Goal: Information Seeking & Learning: Compare options

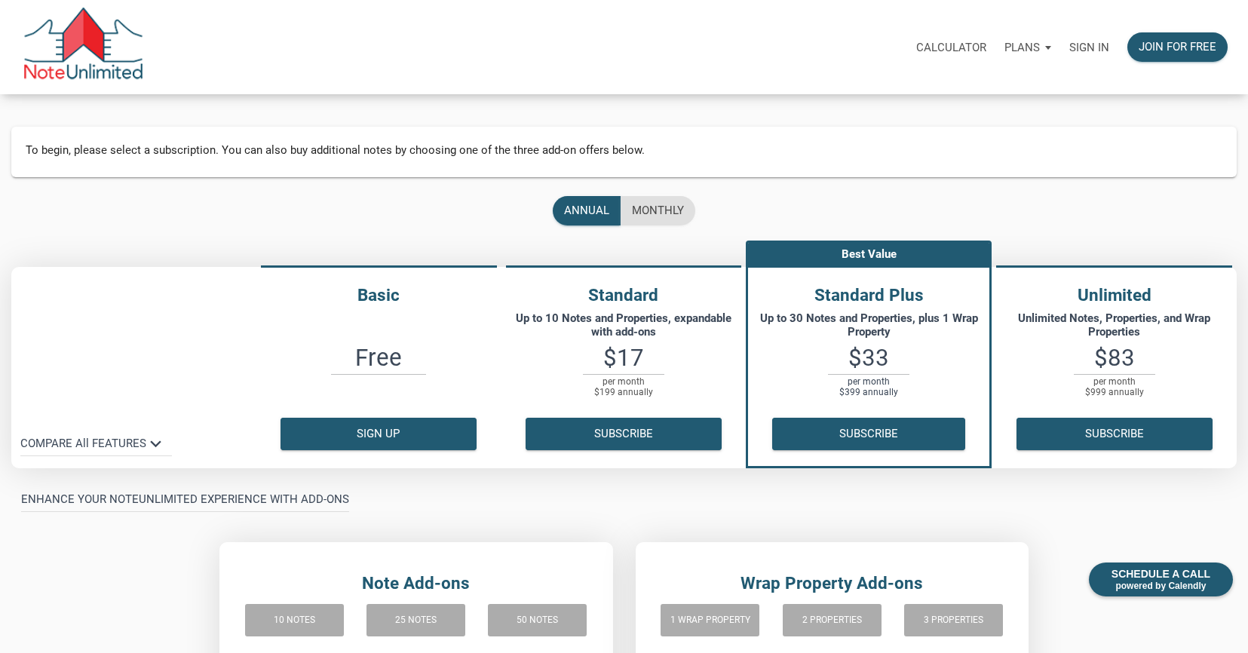
click at [1054, 47] on div "Plans" at bounding box center [1028, 47] width 65 height 45
click at [1052, 47] on div "Plans" at bounding box center [1028, 47] width 65 height 45
click at [950, 84] on link "Personal" at bounding box center [984, 87] width 143 height 31
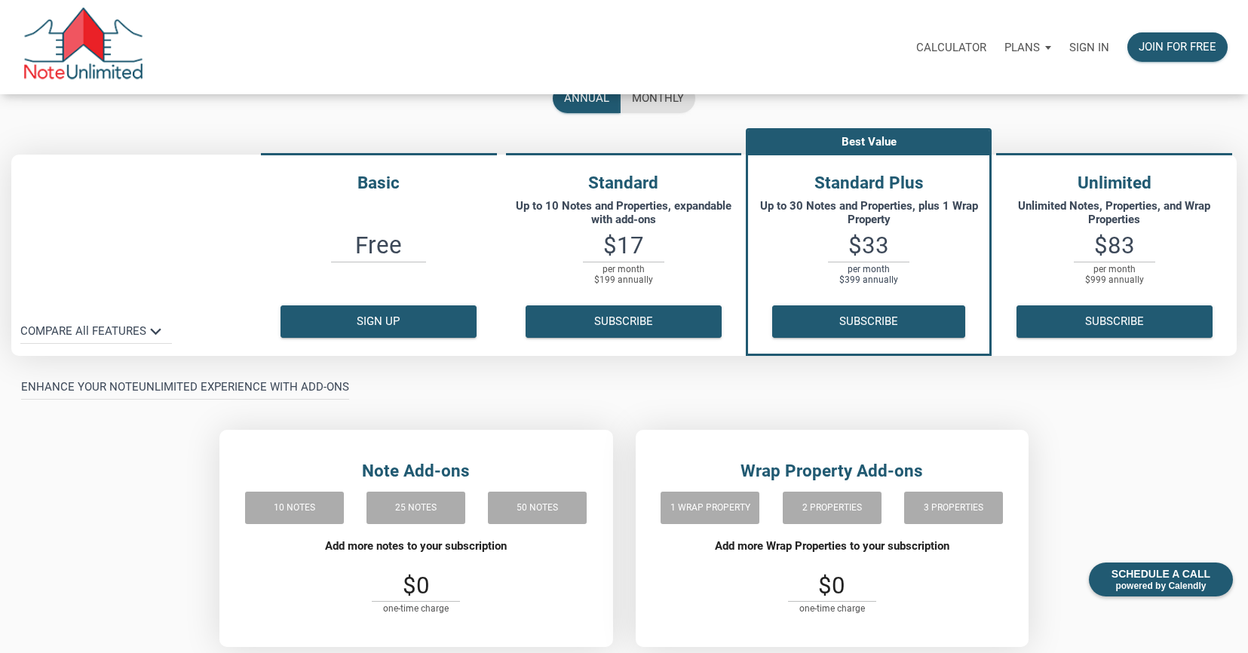
scroll to position [143, 0]
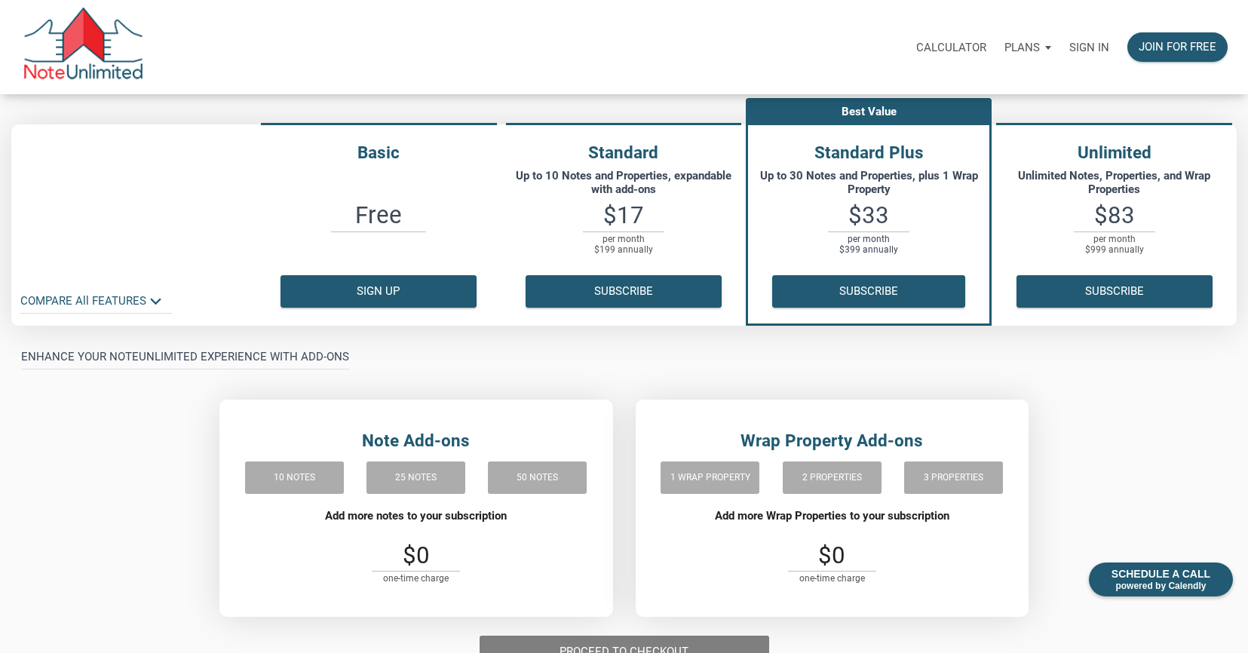
click at [157, 300] on icon "keyboard_arrow_down" at bounding box center [156, 302] width 22 height 22
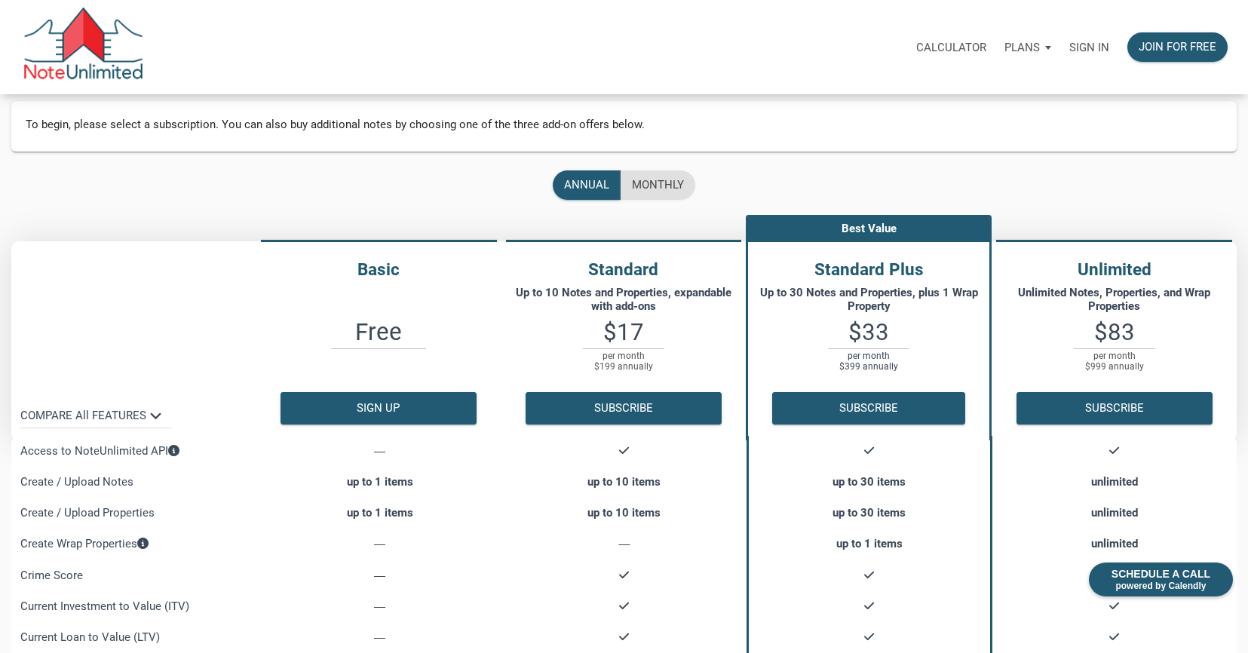
scroll to position [0, 0]
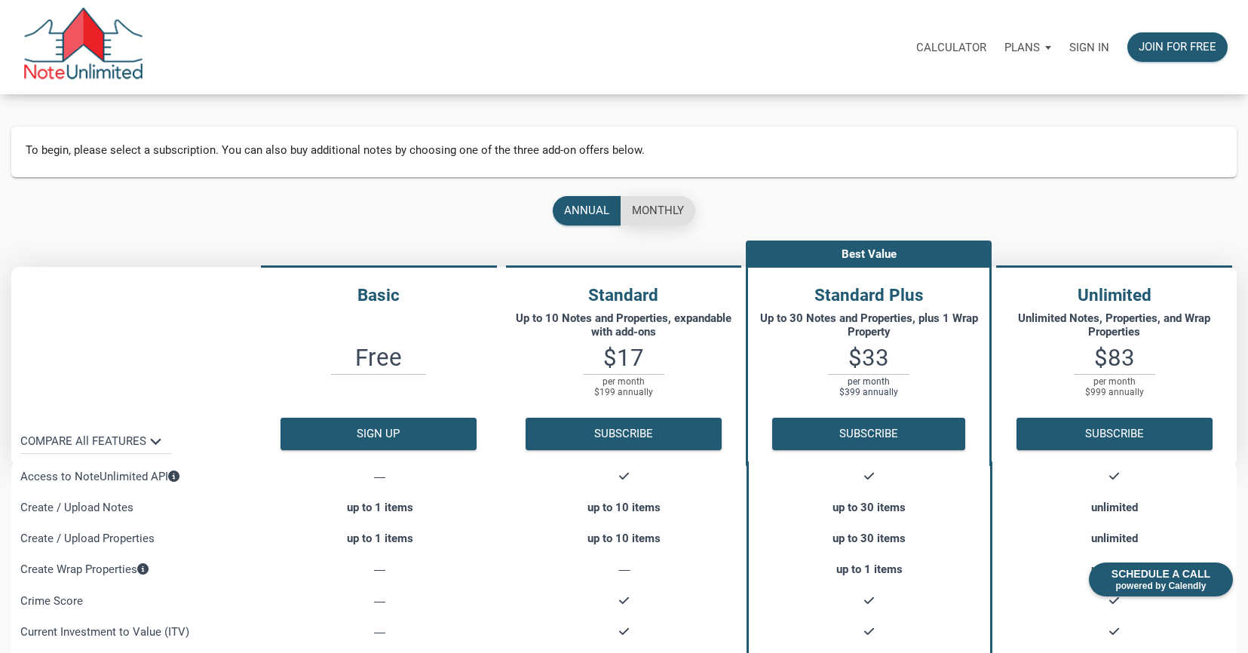
click at [654, 208] on div "monthly" at bounding box center [658, 210] width 52 height 17
click at [580, 212] on div "annual" at bounding box center [586, 210] width 45 height 17
click at [661, 207] on div "monthly" at bounding box center [658, 210] width 52 height 17
click at [596, 212] on div "annual" at bounding box center [586, 210] width 45 height 17
